Goal: Task Accomplishment & Management: Use online tool/utility

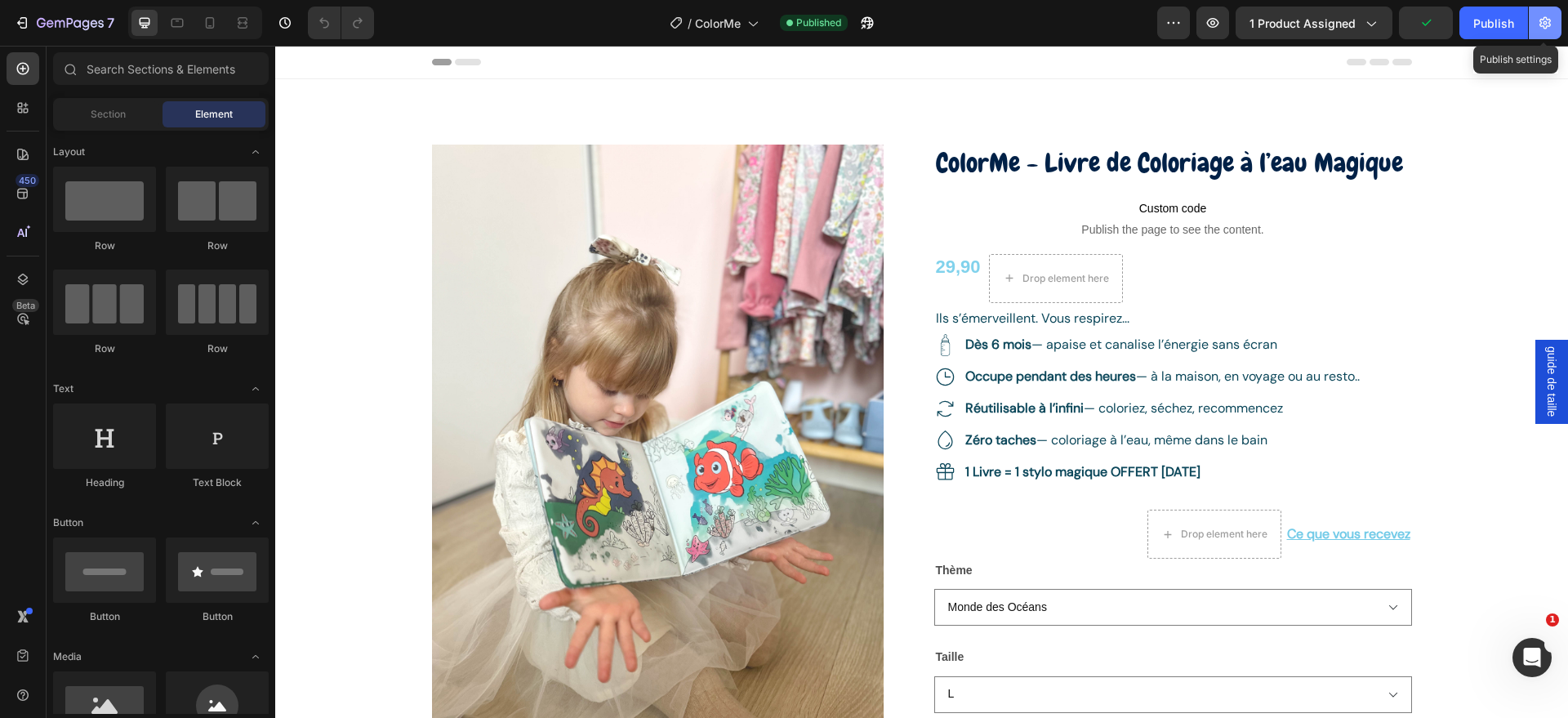
click at [1544, 29] on icon "button" at bounding box center [1544, 22] width 16 height 16
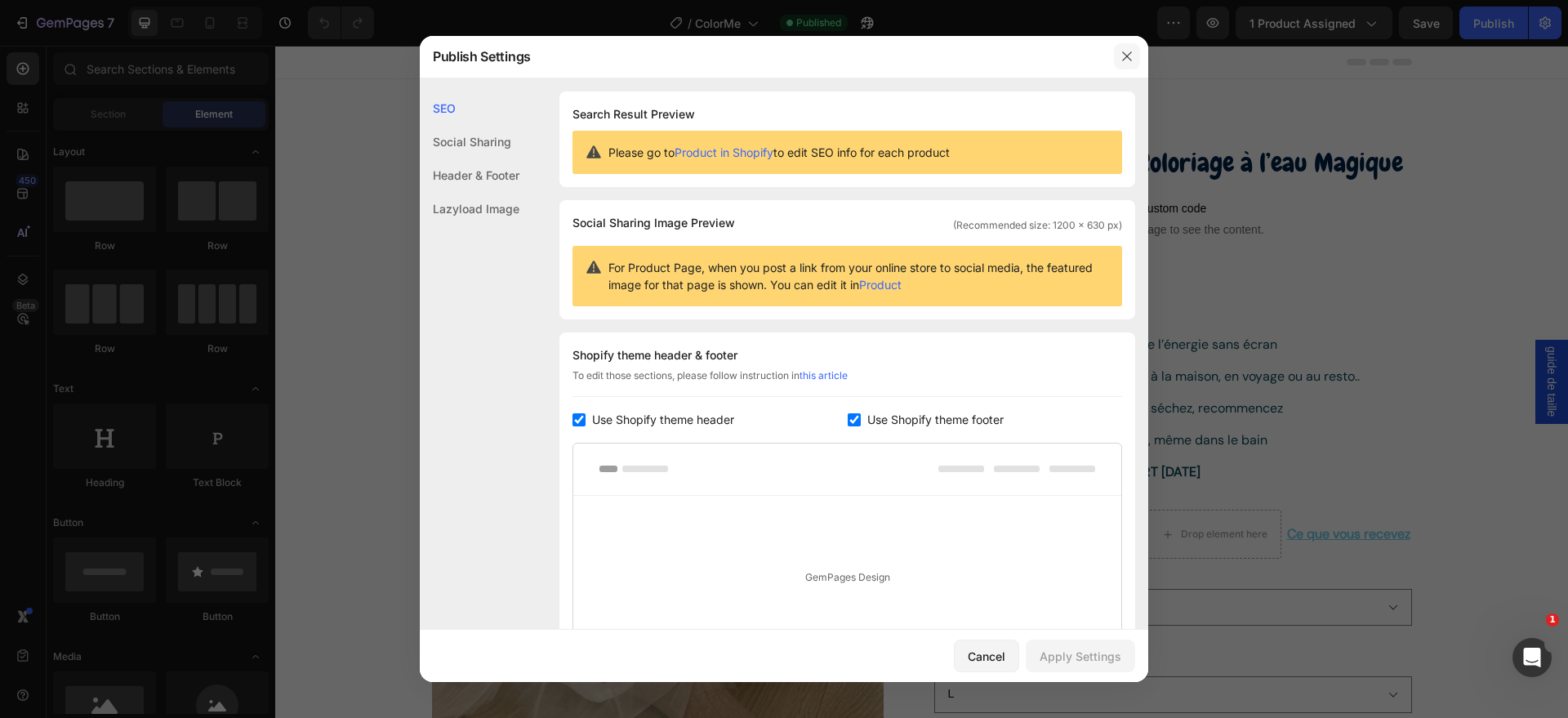
click at [1129, 58] on icon "button" at bounding box center [1126, 56] width 9 height 9
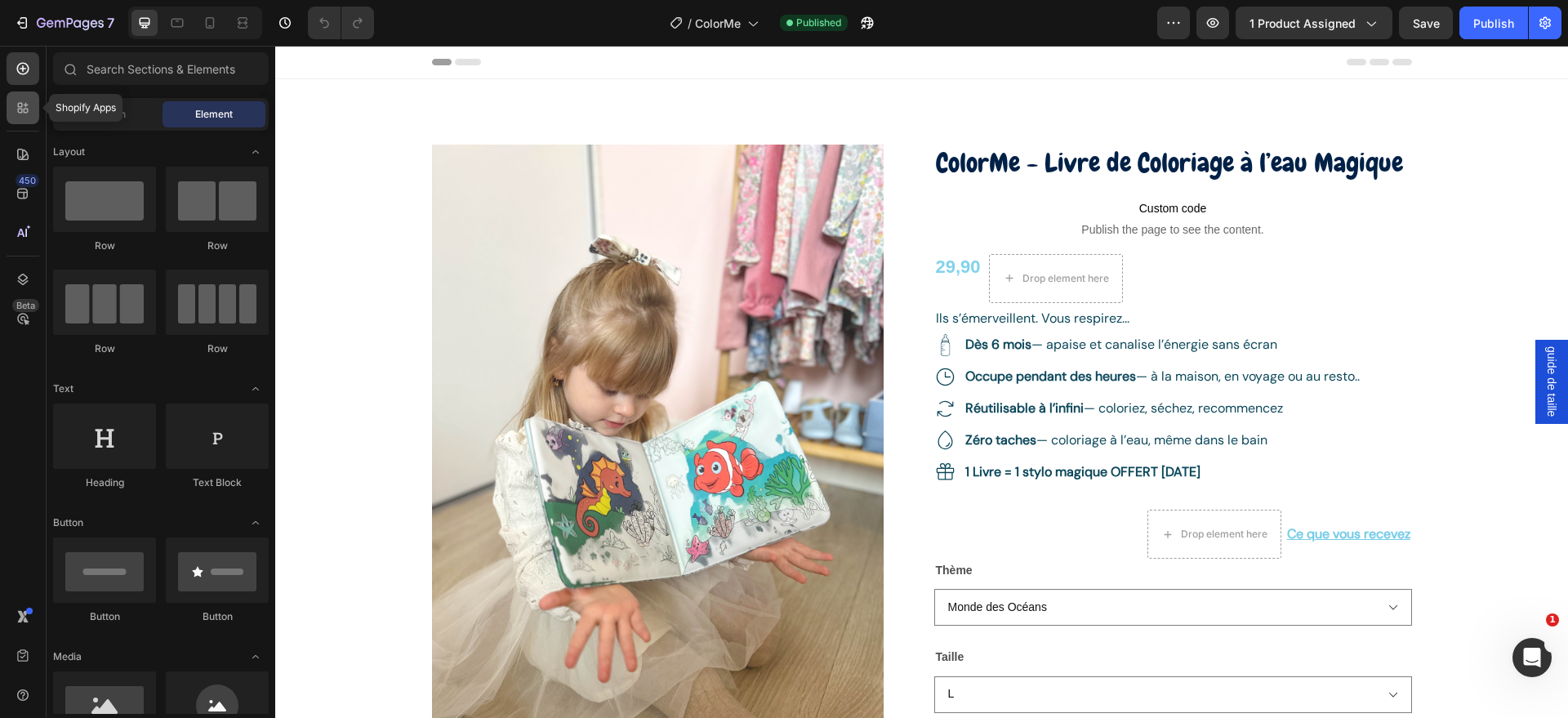
click at [25, 108] on icon at bounding box center [26, 111] width 5 height 5
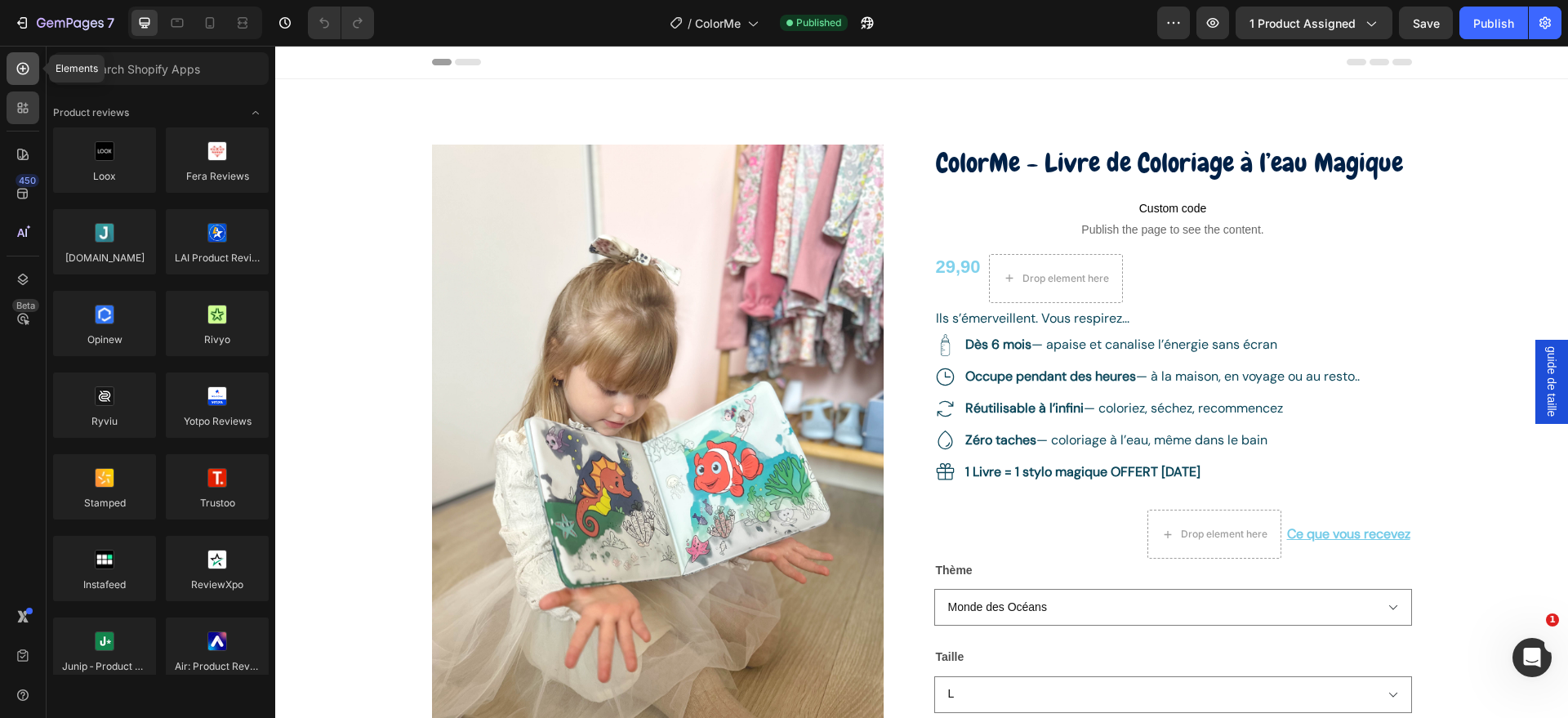
click at [14, 74] on icon at bounding box center [22, 68] width 16 height 16
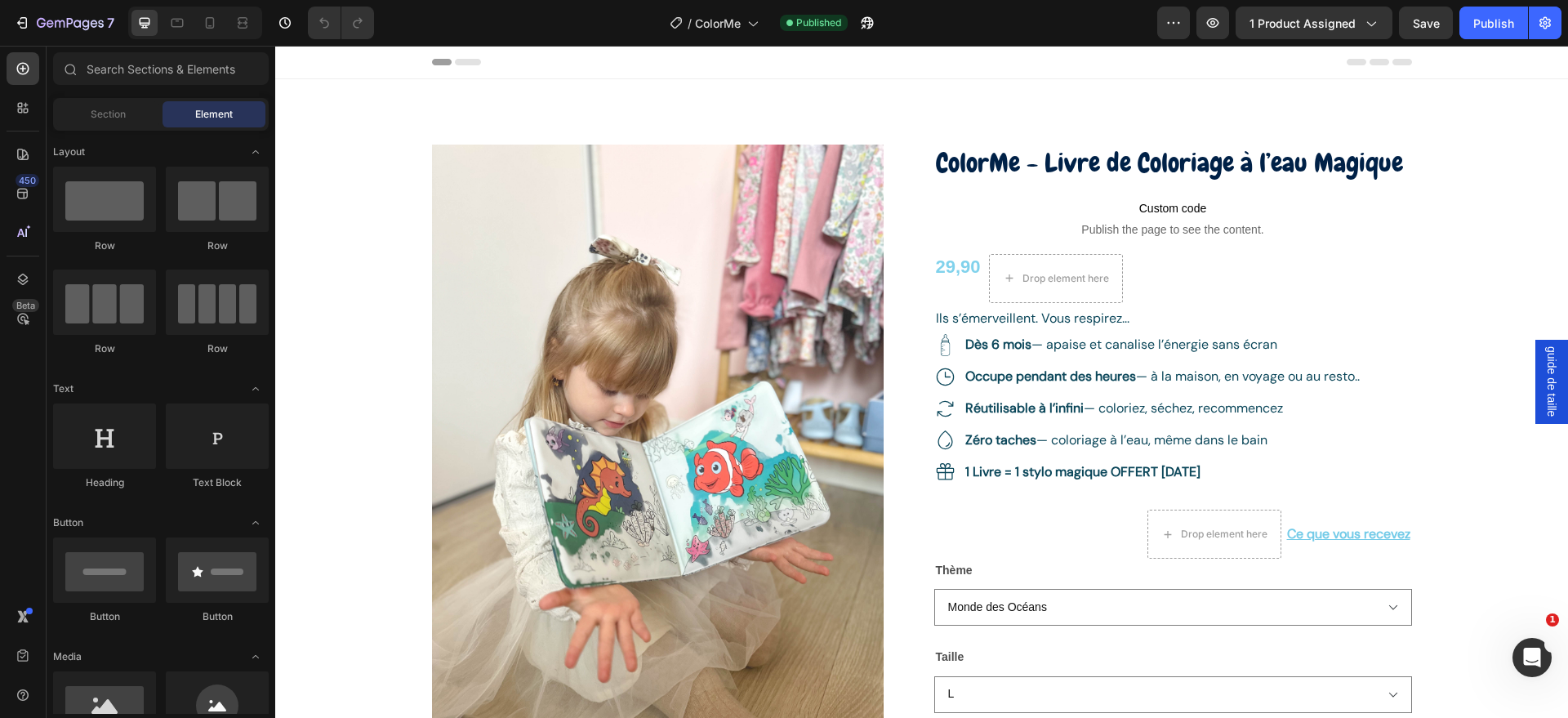
click at [298, 54] on div "Header" at bounding box center [315, 61] width 61 height 19
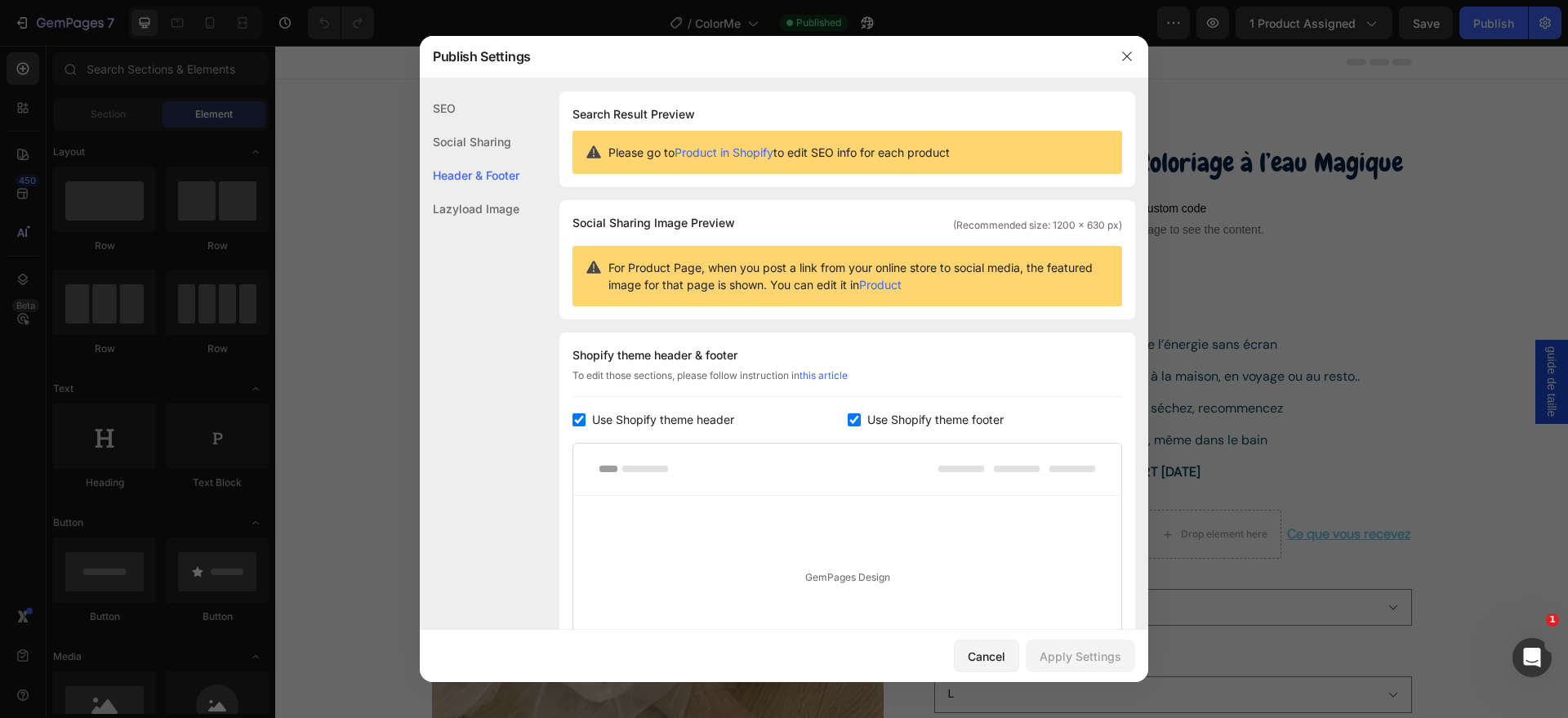
scroll to position [218, 0]
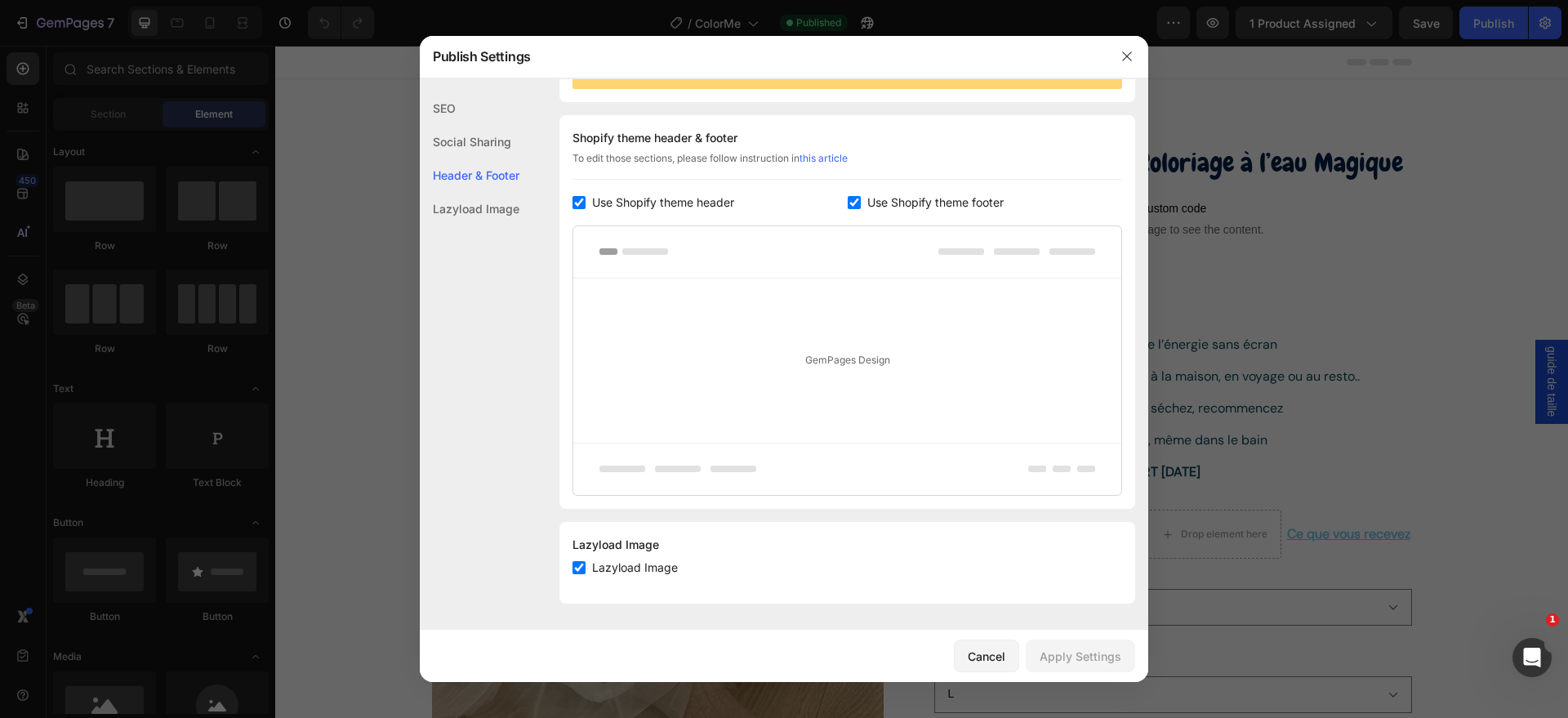
click at [297, 102] on div at bounding box center [784, 359] width 1568 height 718
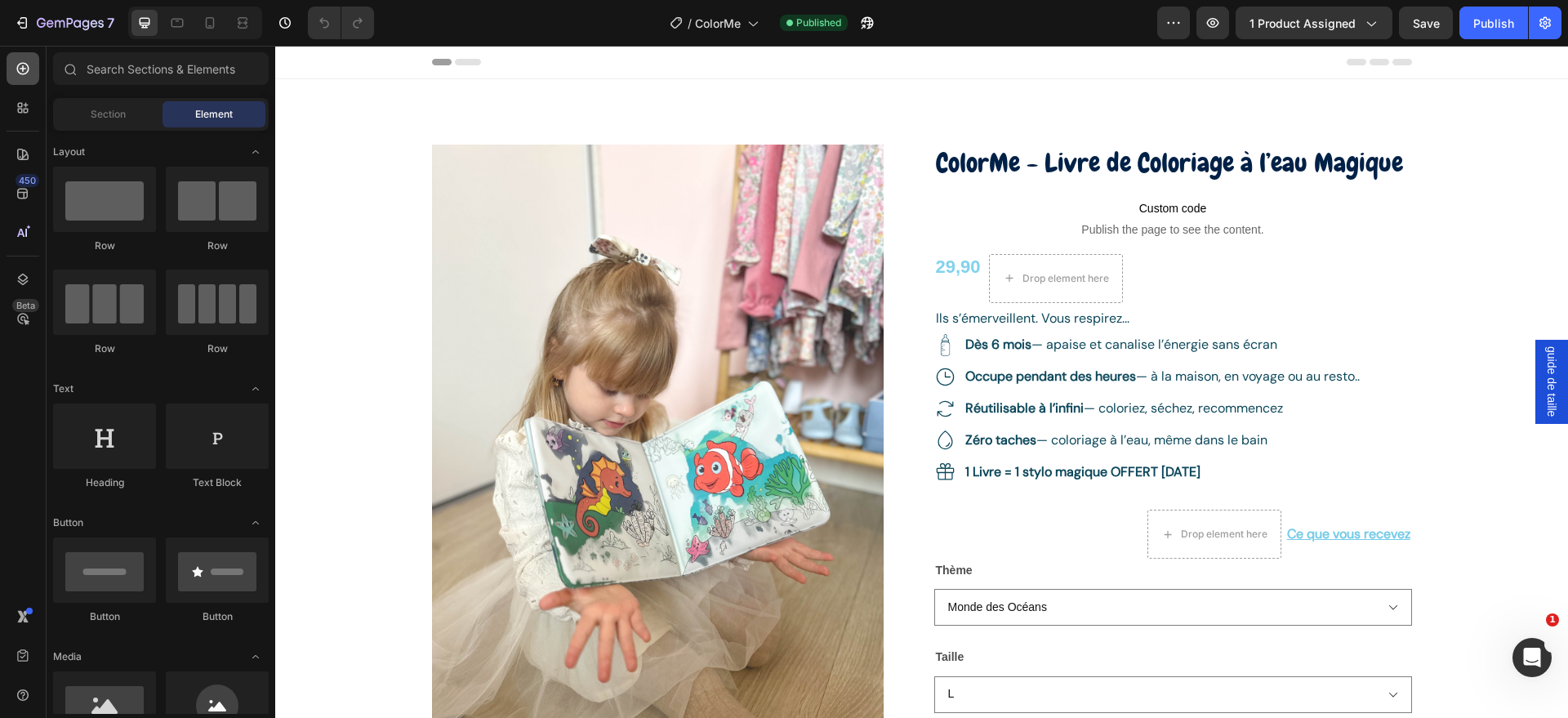
click at [13, 63] on div at bounding box center [23, 68] width 33 height 33
drag, startPoint x: 19, startPoint y: 17, endPoint x: 1273, endPoint y: 13, distance: 1254.0
click at [1273, 13] on div "7 Version history / ColorMe Published Preview 1 product assigned Save Publish" at bounding box center [784, 23] width 1568 height 46
click at [1273, 14] on span "1 product assigned" at bounding box center [1302, 23] width 106 height 17
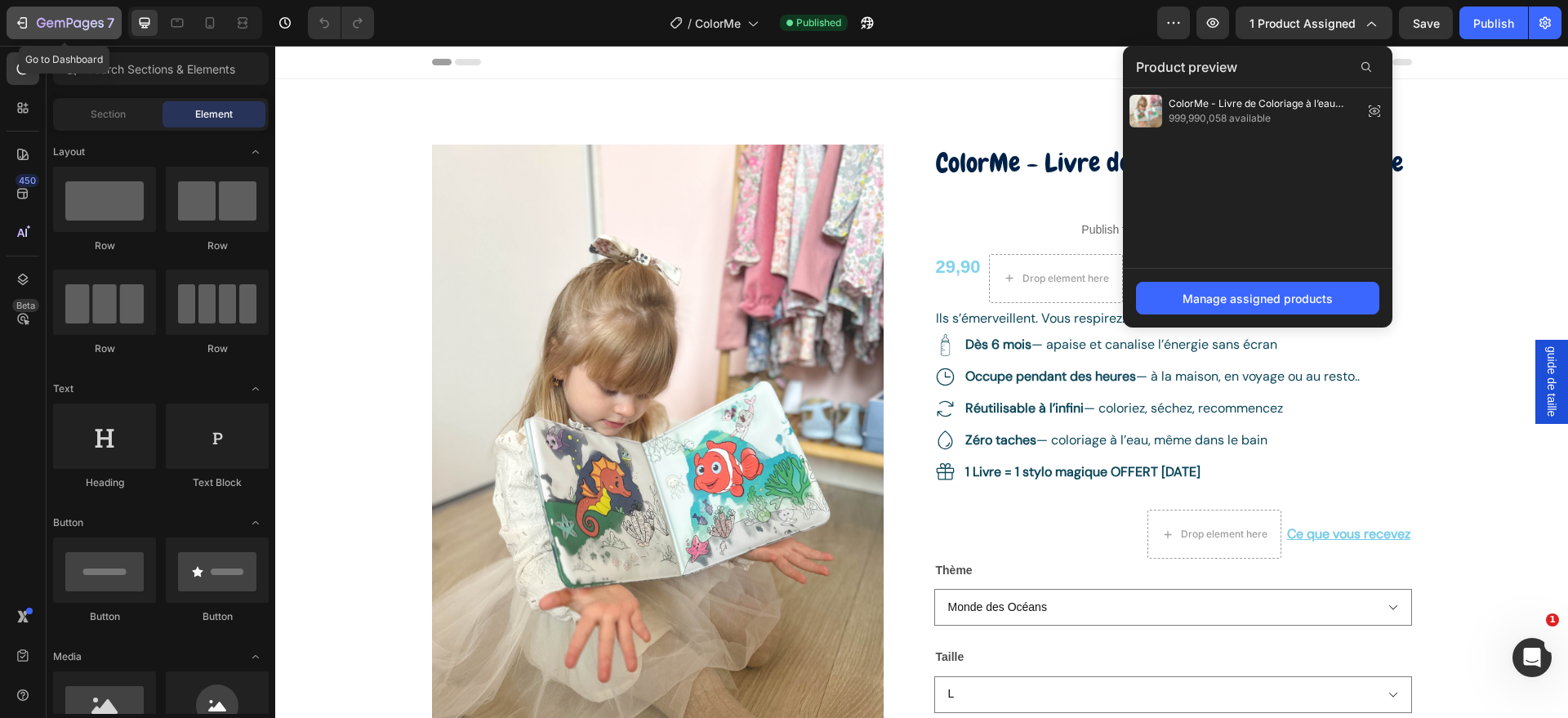
click at [22, 19] on icon "button" at bounding box center [22, 22] width 16 height 16
